Goal: Task Accomplishment & Management: Manage account settings

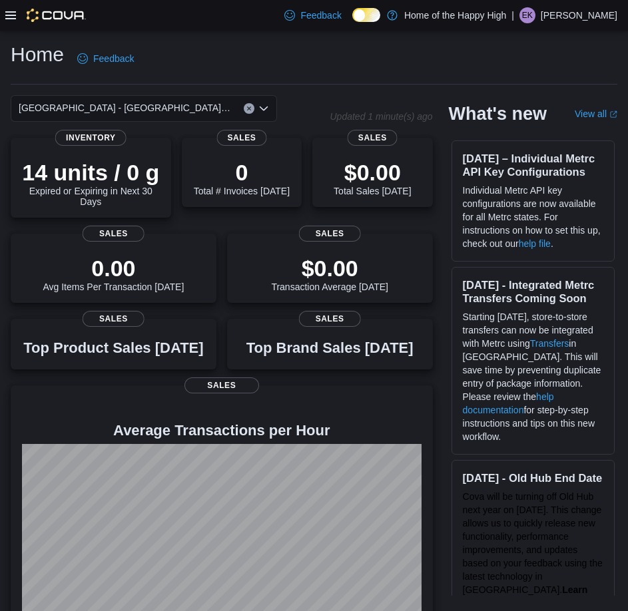
click at [12, 11] on icon at bounding box center [10, 15] width 11 height 8
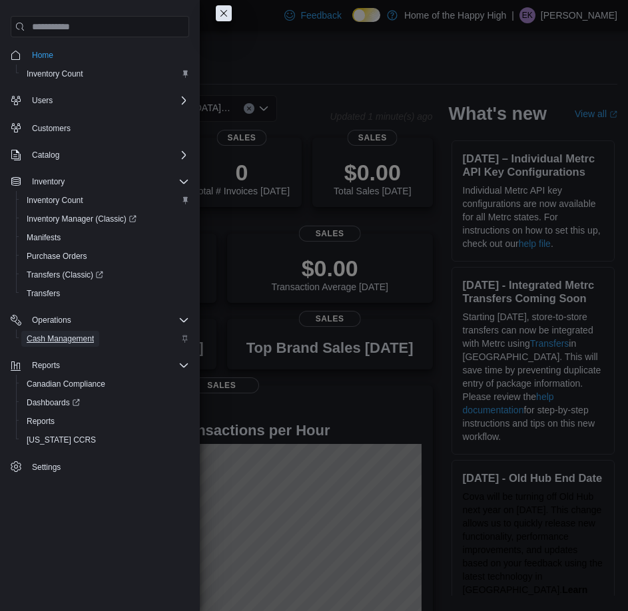
click at [75, 341] on span "Cash Management" at bounding box center [60, 338] width 67 height 11
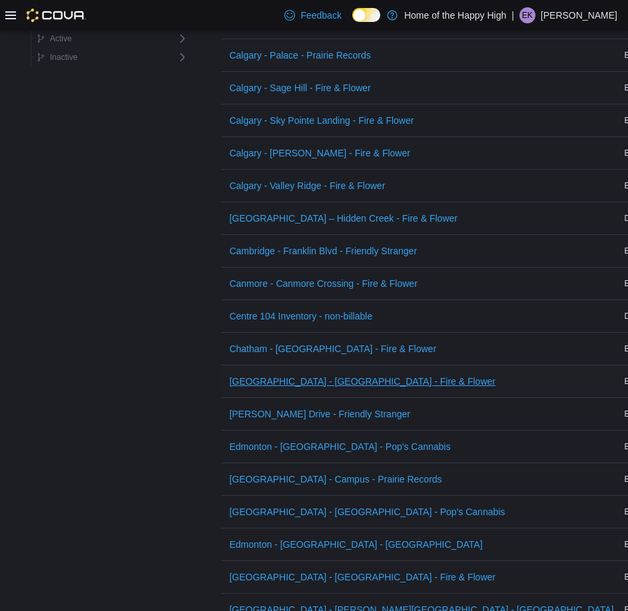
scroll to position [732, 0]
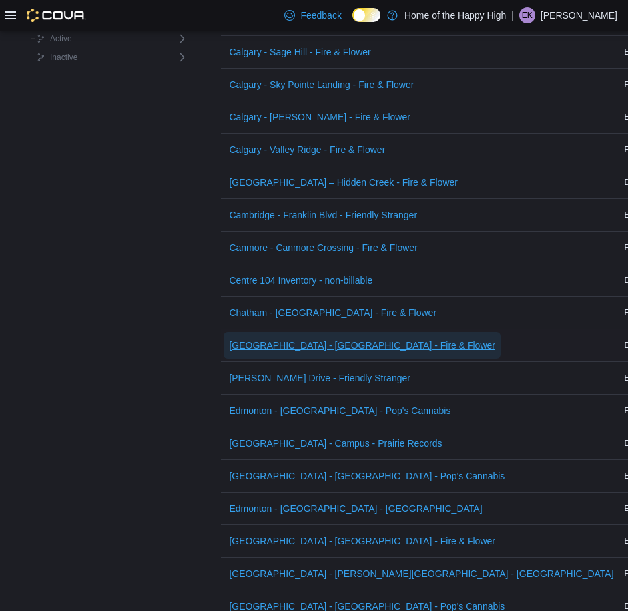
click at [277, 354] on span "[GEOGRAPHIC_DATA] - [GEOGRAPHIC_DATA] - Fire & Flower" at bounding box center [362, 345] width 266 height 27
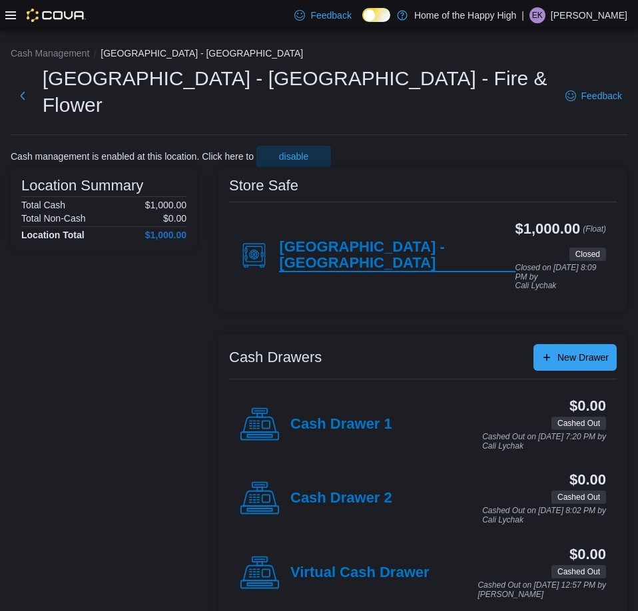
click at [364, 239] on h4 "[GEOGRAPHIC_DATA] - [GEOGRAPHIC_DATA]" at bounding box center [397, 255] width 236 height 33
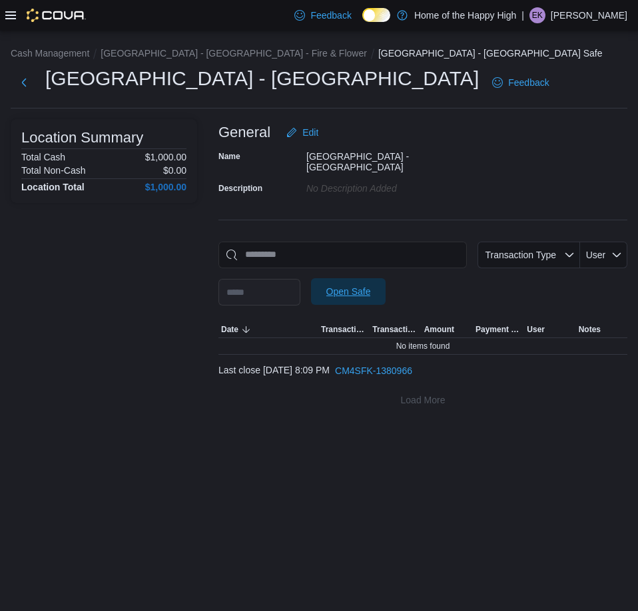
click at [374, 295] on span "Open Safe" at bounding box center [348, 291] width 59 height 27
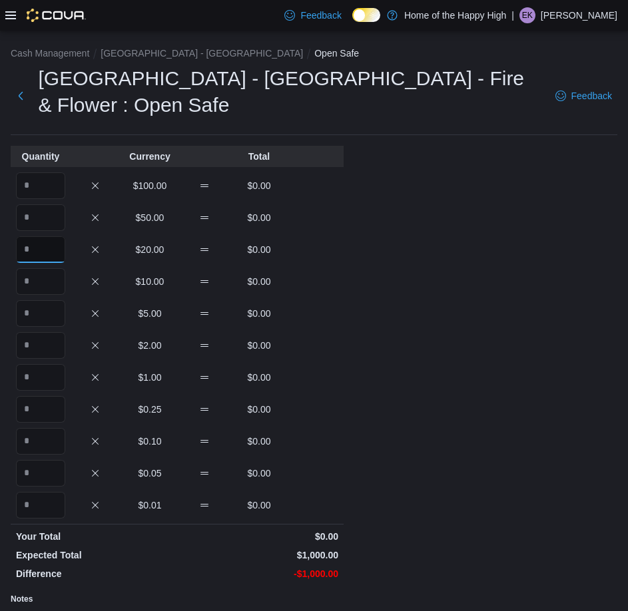
click at [63, 236] on input "Quantity" at bounding box center [40, 249] width 49 height 27
type input "*"
type input "**"
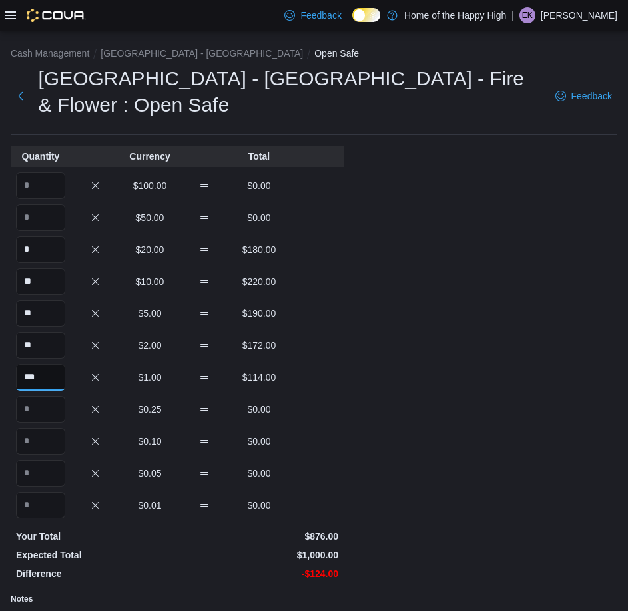
type input "***"
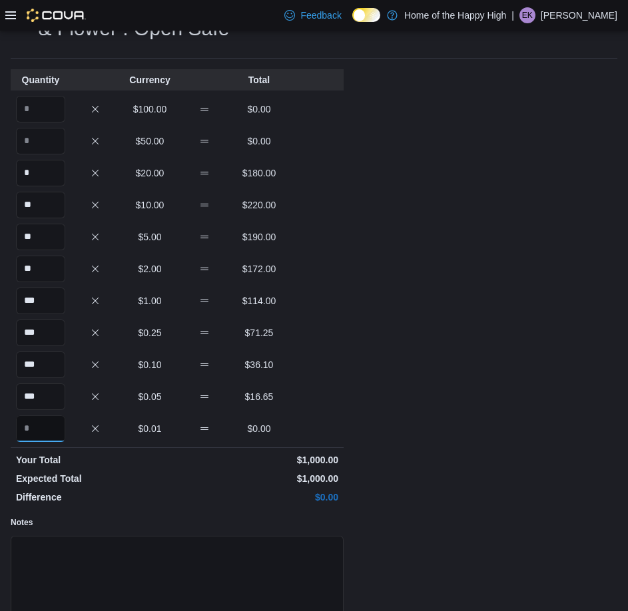
scroll to position [132, 0]
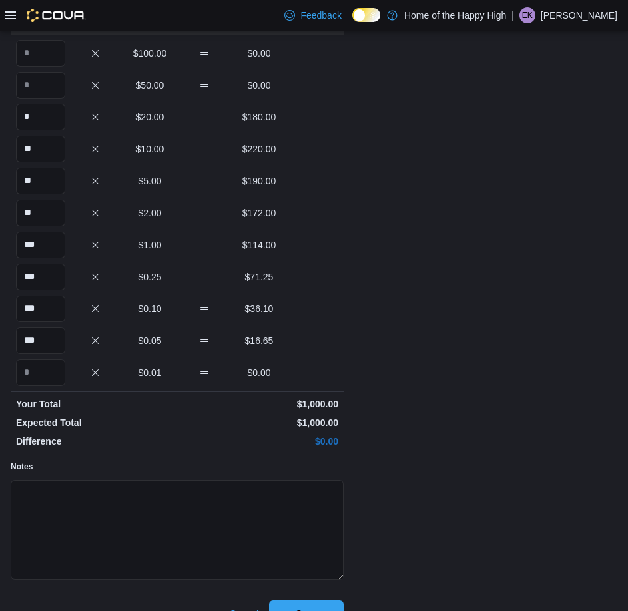
click at [331, 601] on div "Cash Management [GEOGRAPHIC_DATA] - [GEOGRAPHIC_DATA] Open Safe Cold Lake - [GE…" at bounding box center [314, 267] width 628 height 739
click at [331, 600] on span "Save" at bounding box center [306, 613] width 59 height 27
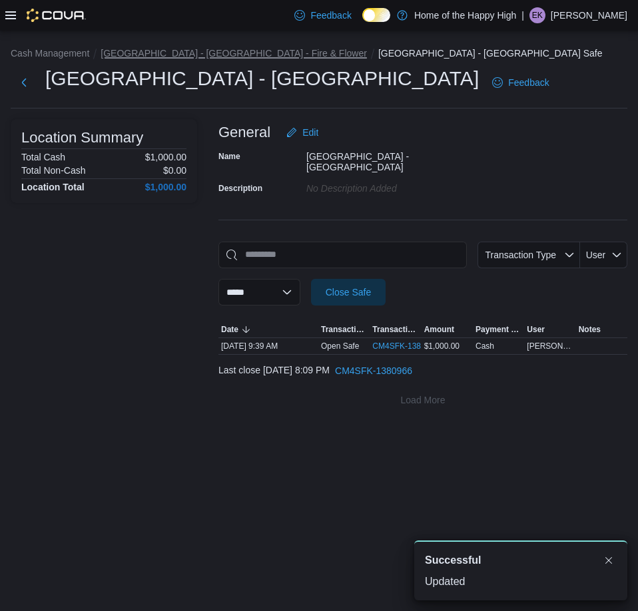
click at [195, 55] on button "[GEOGRAPHIC_DATA] - [GEOGRAPHIC_DATA] - Fire & Flower" at bounding box center [233, 53] width 266 height 11
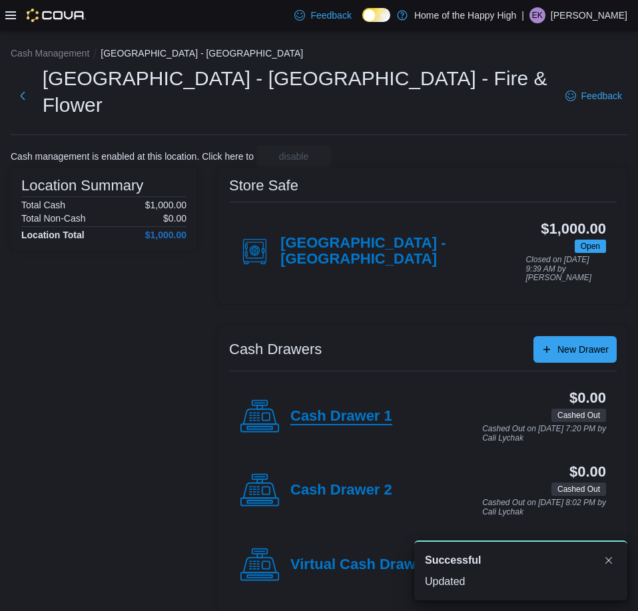
click at [357, 408] on h4 "Cash Drawer 1" at bounding box center [341, 416] width 102 height 17
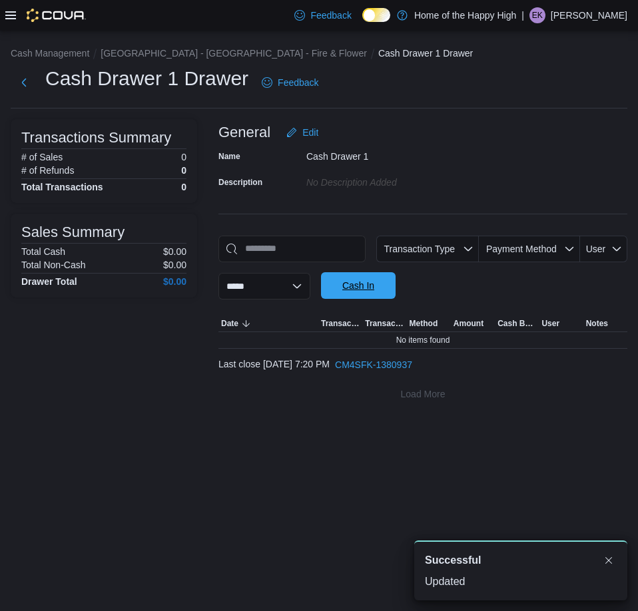
click at [387, 298] on span "Cash In" at bounding box center [358, 285] width 59 height 27
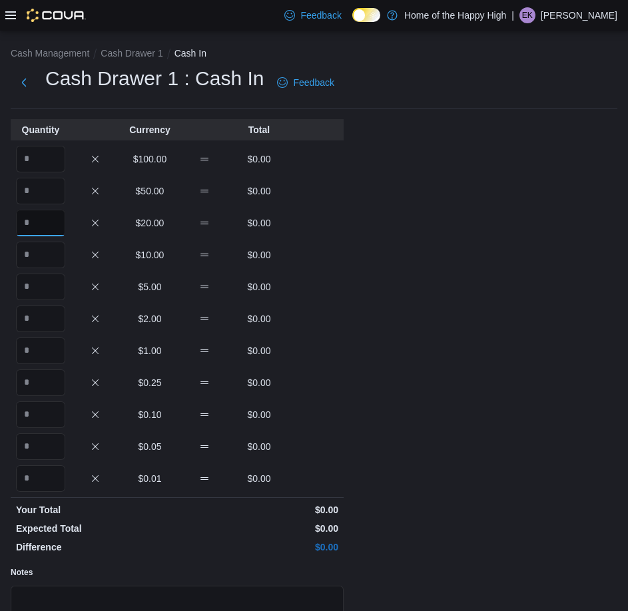
drag, startPoint x: 57, startPoint y: 218, endPoint x: 82, endPoint y: 224, distance: 26.0
click at [58, 218] on input "Quantity" at bounding box center [40, 223] width 49 height 27
type input "*"
type input "**"
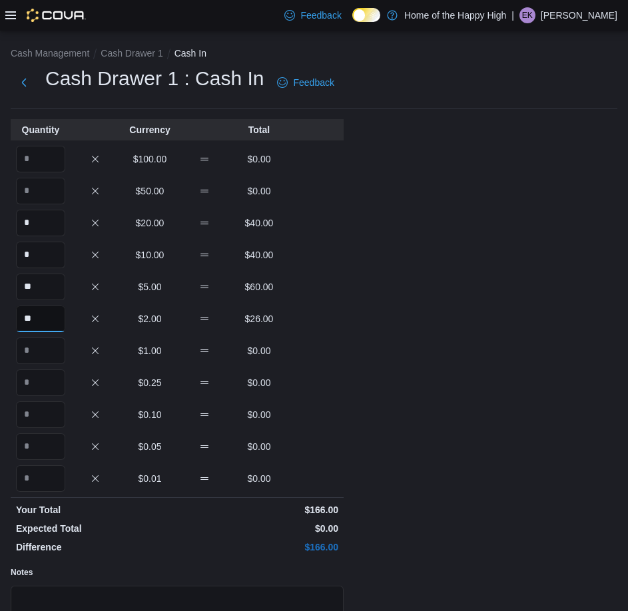
type input "**"
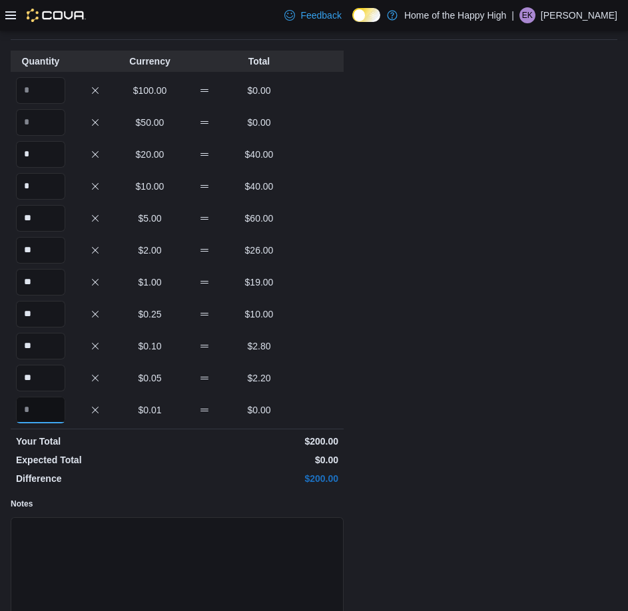
scroll to position [132, 0]
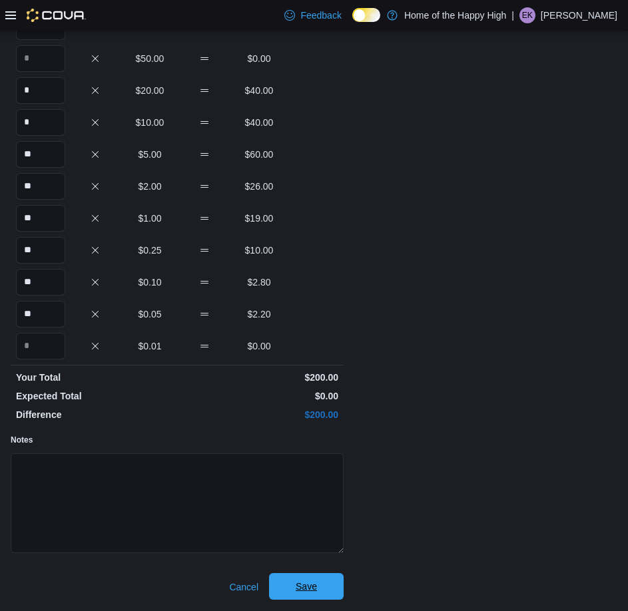
click at [323, 586] on span "Save" at bounding box center [306, 586] width 59 height 27
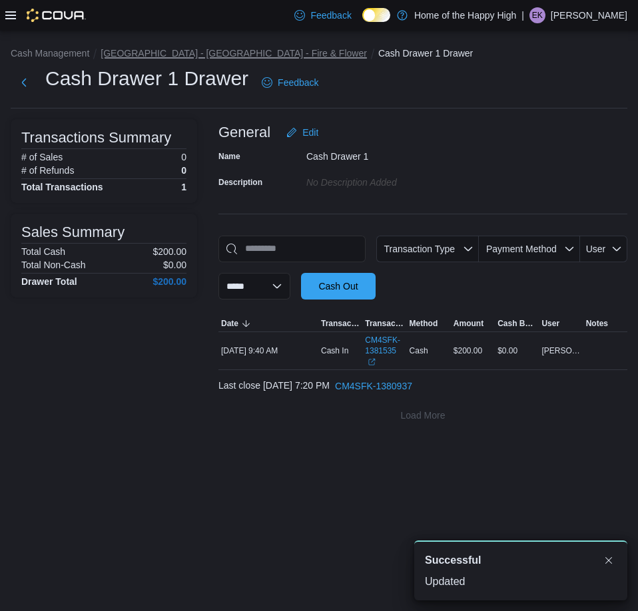
click at [230, 50] on button "[GEOGRAPHIC_DATA] - [GEOGRAPHIC_DATA] - Fire & Flower" at bounding box center [233, 53] width 266 height 11
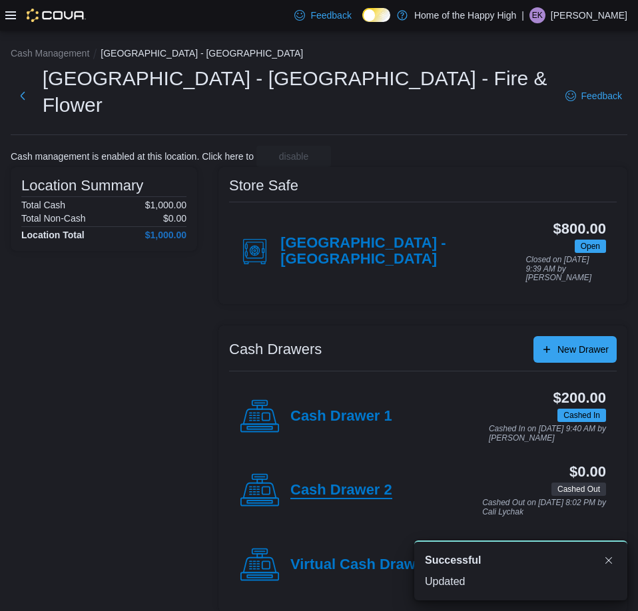
click at [363, 482] on h4 "Cash Drawer 2" at bounding box center [341, 490] width 102 height 17
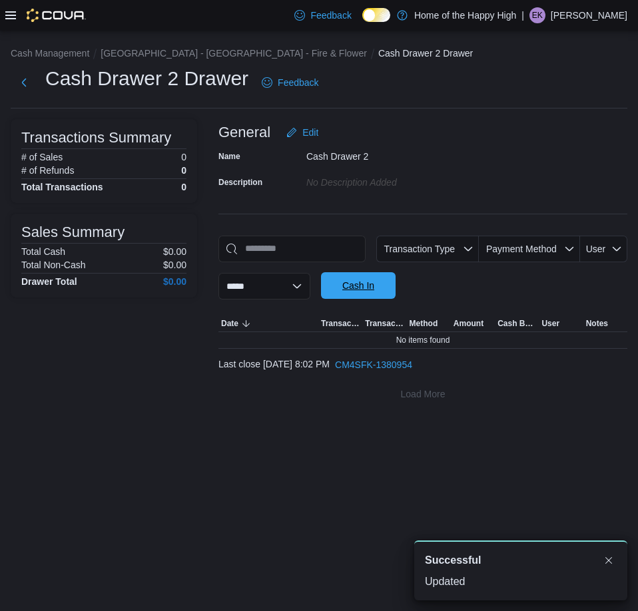
click at [374, 284] on span "Cash In" at bounding box center [358, 285] width 32 height 13
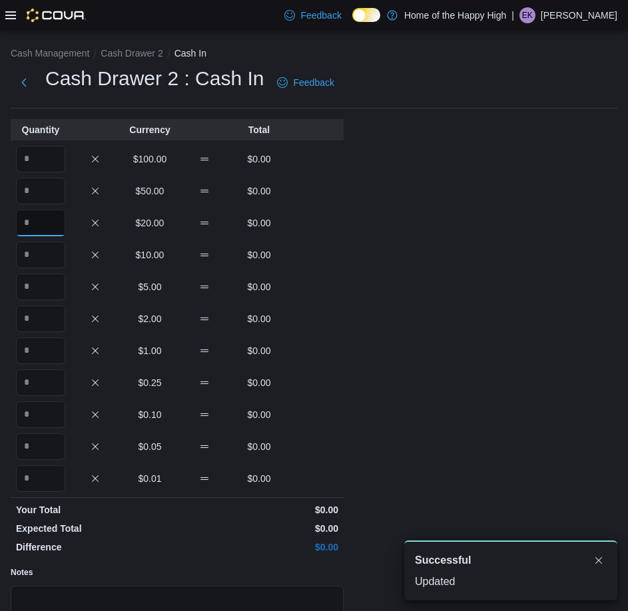
click at [33, 230] on input "Quantity" at bounding box center [40, 223] width 49 height 27
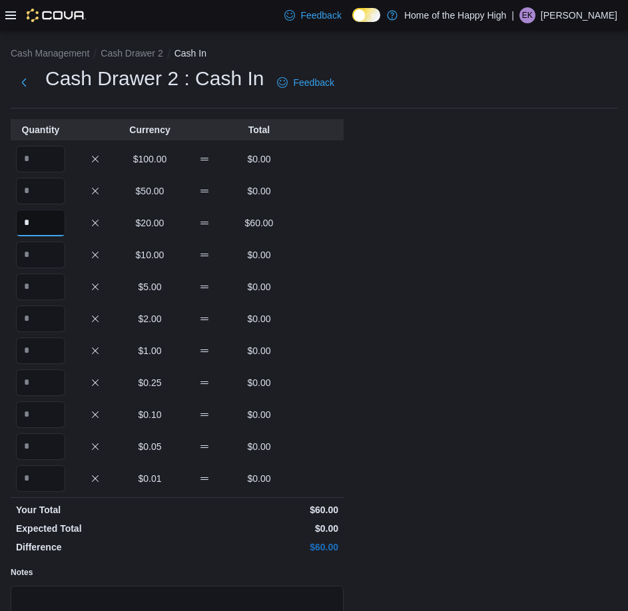
type input "*"
type input "**"
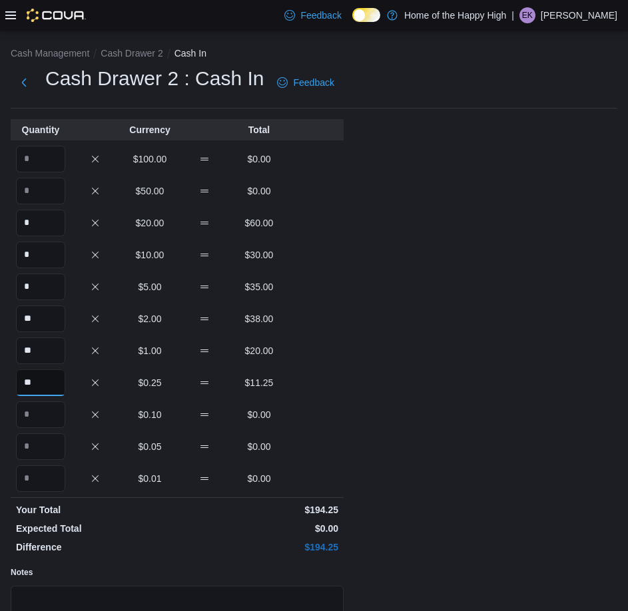
type input "**"
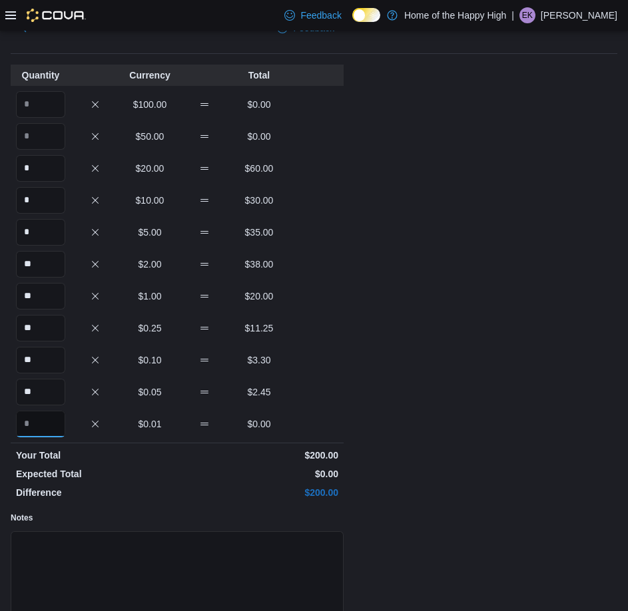
scroll to position [132, 0]
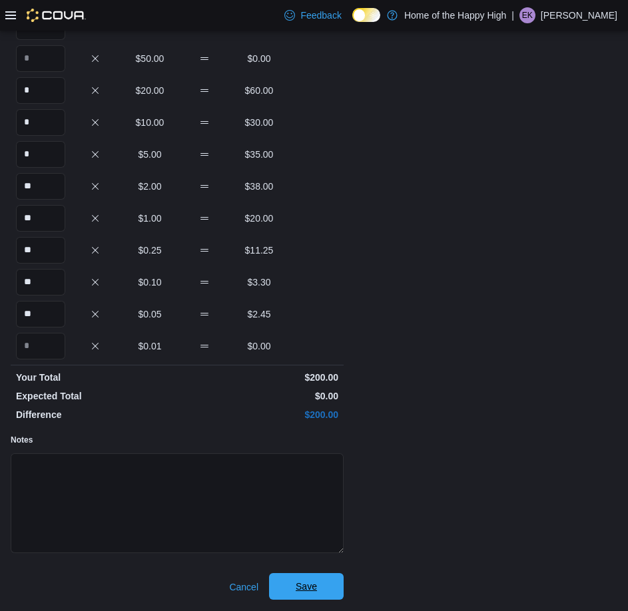
click at [317, 584] on span "Save" at bounding box center [306, 586] width 59 height 27
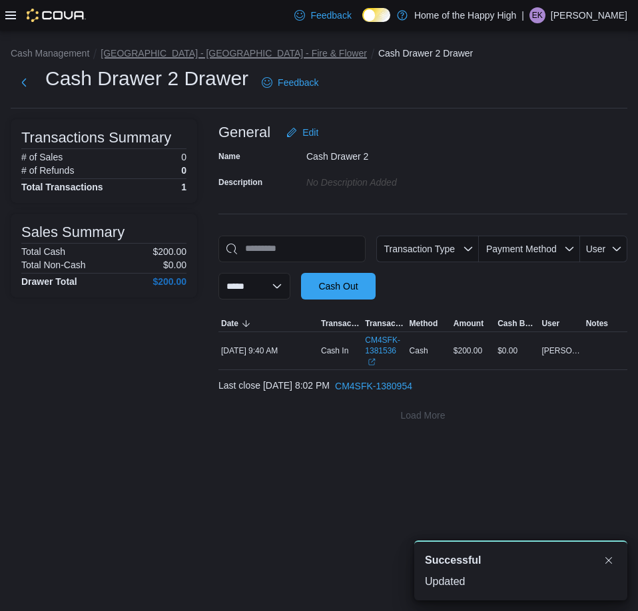
click at [234, 55] on button "[GEOGRAPHIC_DATA] - [GEOGRAPHIC_DATA] - Fire & Flower" at bounding box center [233, 53] width 266 height 11
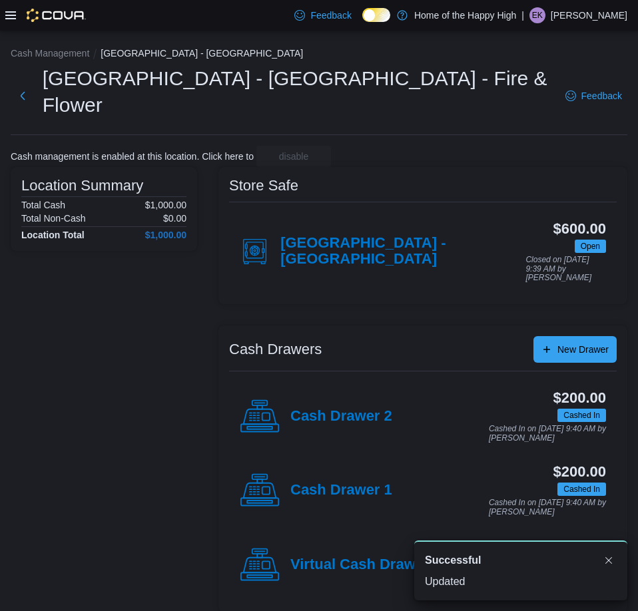
click at [590, 17] on p "[PERSON_NAME]" at bounding box center [588, 15] width 77 height 16
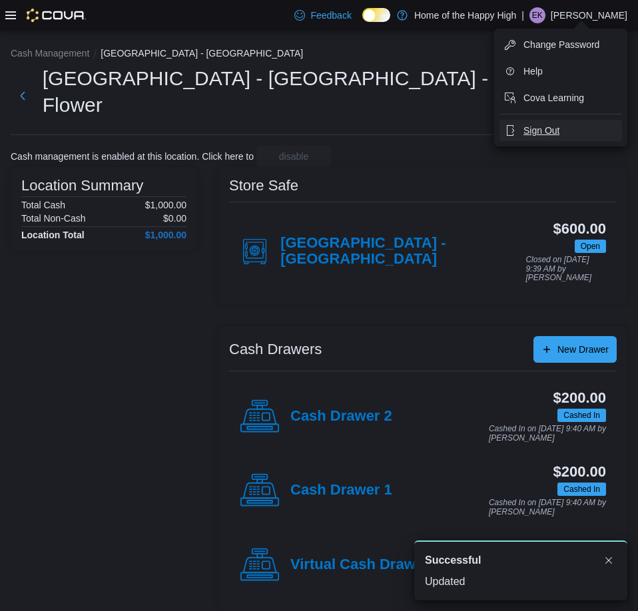
click at [542, 127] on span "Sign Out" at bounding box center [541, 130] width 36 height 13
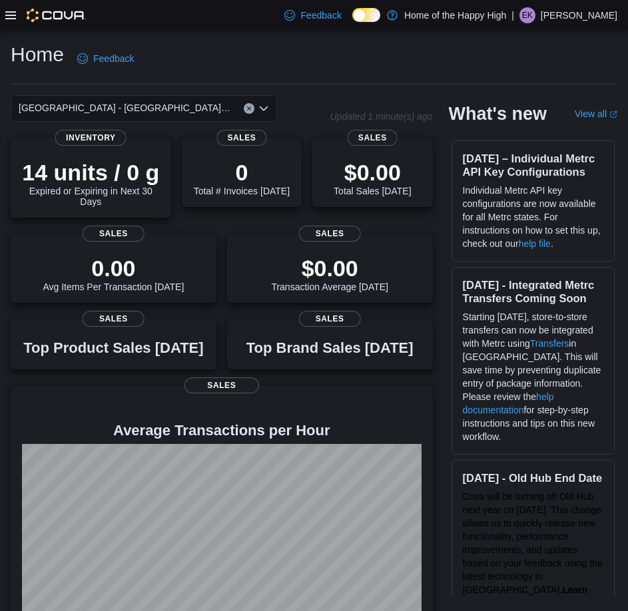
click at [5, 13] on div "Feedback Dark Mode Home of the Happy High | EK [PERSON_NAME]" at bounding box center [314, 15] width 628 height 31
